Goal: Navigation & Orientation: Find specific page/section

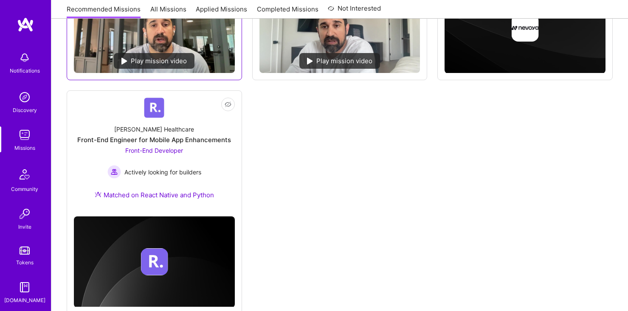
scroll to position [288, 0]
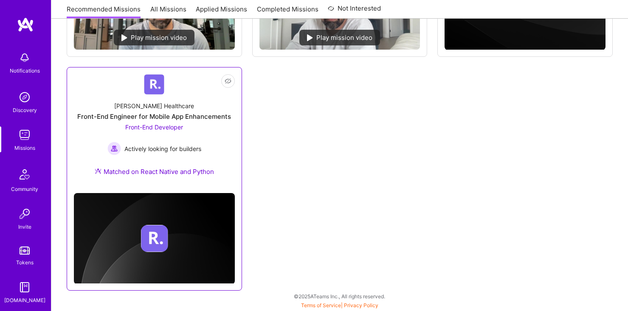
click at [144, 97] on div "[PERSON_NAME] Healthcare Front-End Engineer for Mobile App Enhancements Front-E…" at bounding box center [154, 141] width 161 height 92
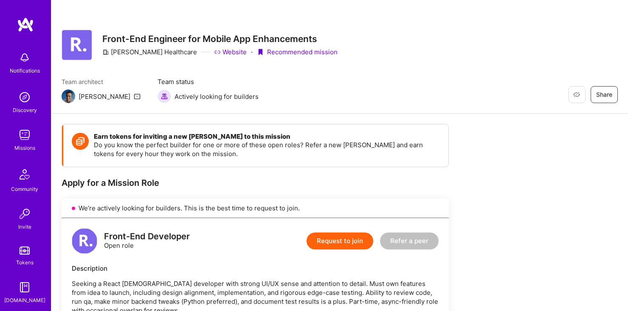
click at [26, 139] on img at bounding box center [24, 134] width 17 height 17
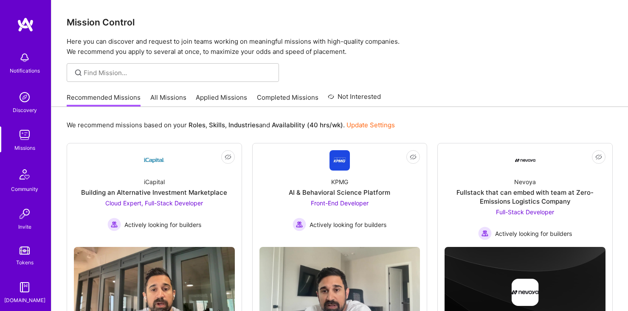
click at [168, 96] on link "All Missions" at bounding box center [168, 100] width 36 height 14
